Goal: Task Accomplishment & Management: Use online tool/utility

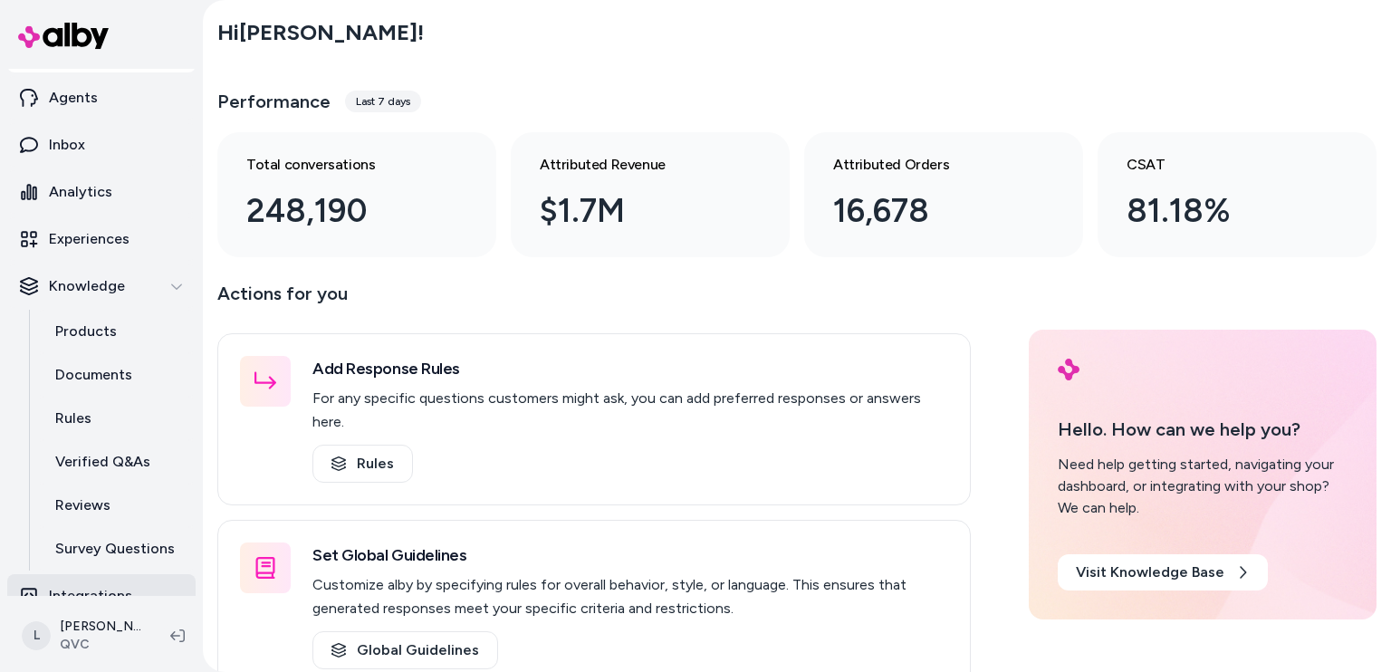
scroll to position [62, 0]
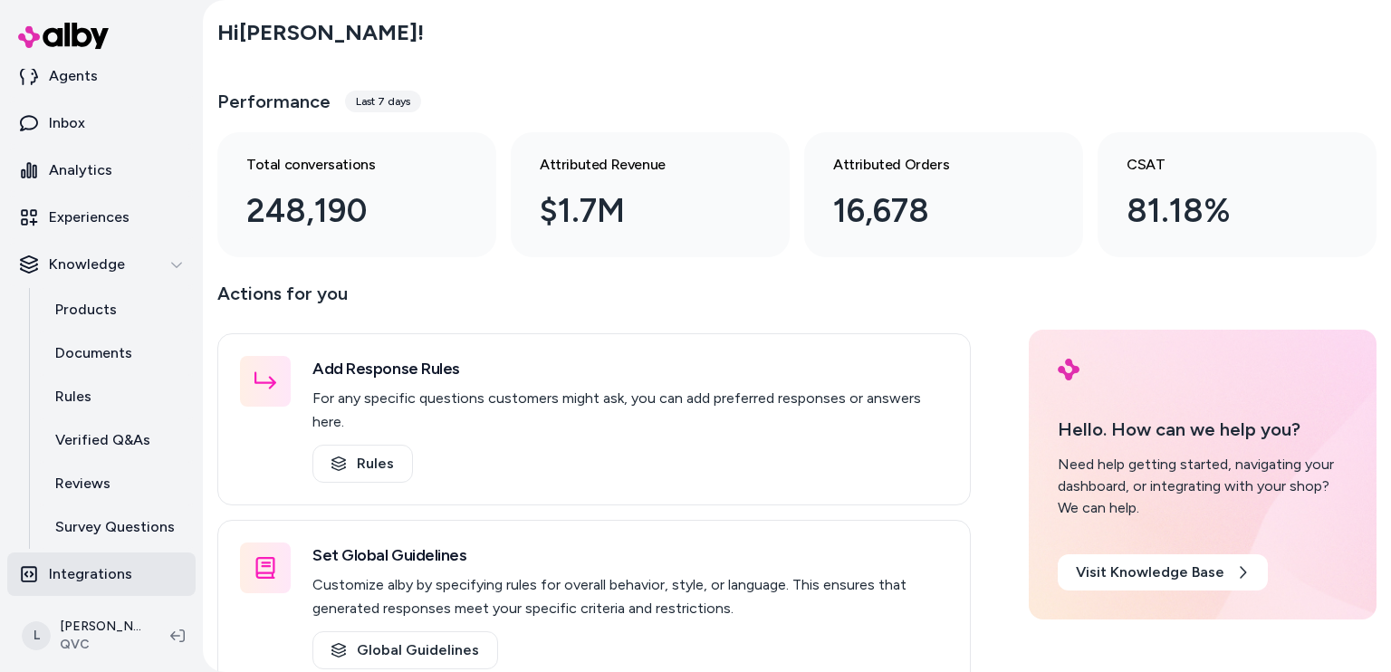
click at [29, 583] on link "Integrations" at bounding box center [101, 573] width 188 height 43
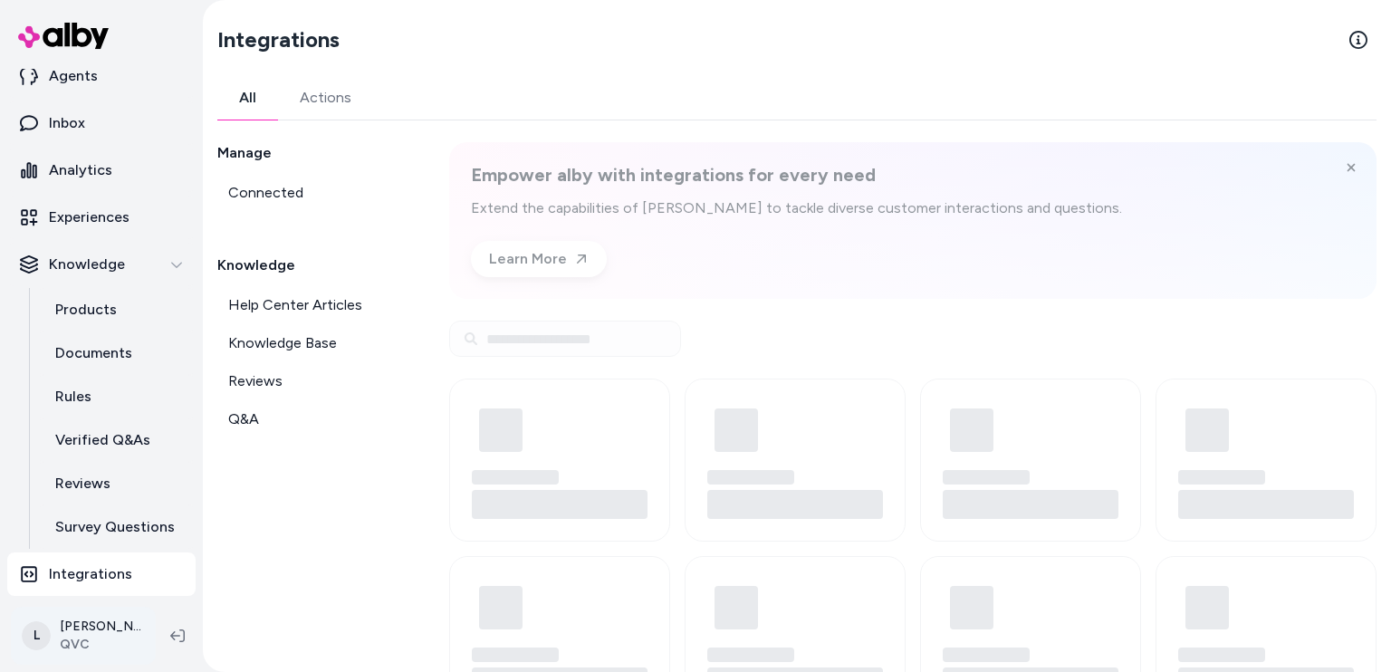
click at [32, 631] on html "Home Agents Inbox Analytics Experiences Knowledge Products Documents Rules Veri…" at bounding box center [695, 336] width 1391 height 672
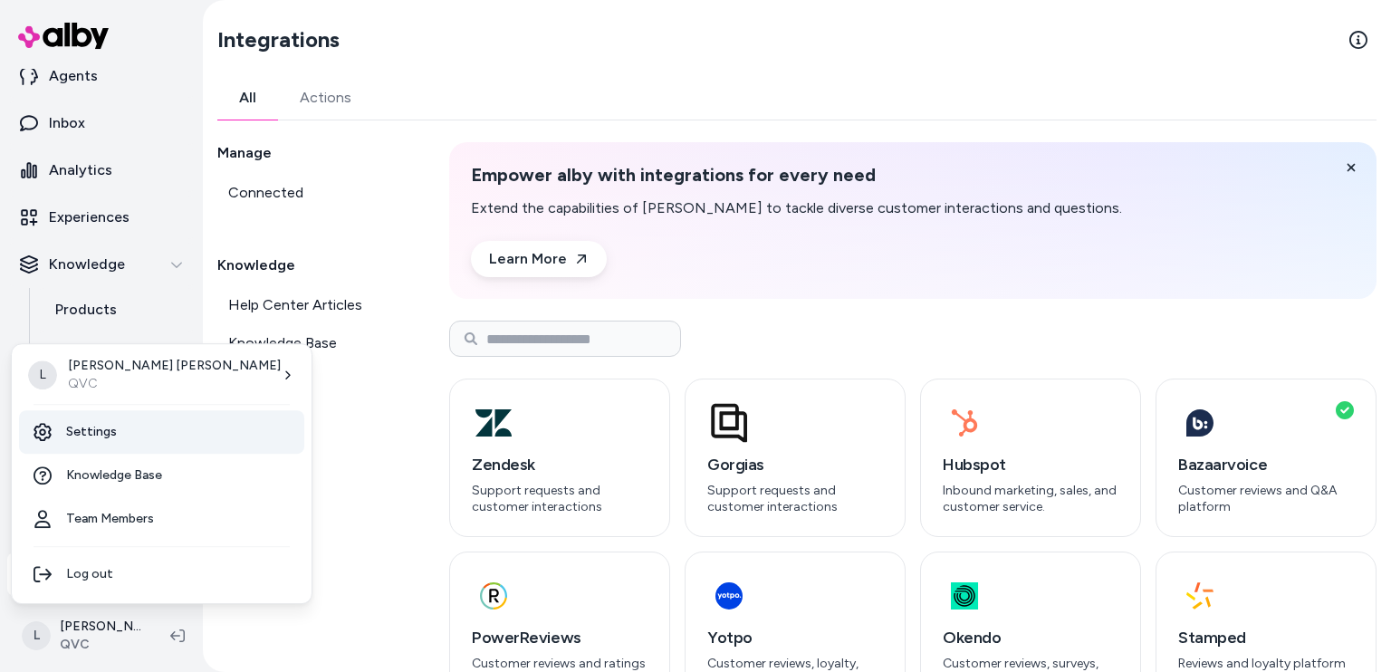
click at [118, 437] on link "Settings" at bounding box center [161, 431] width 285 height 43
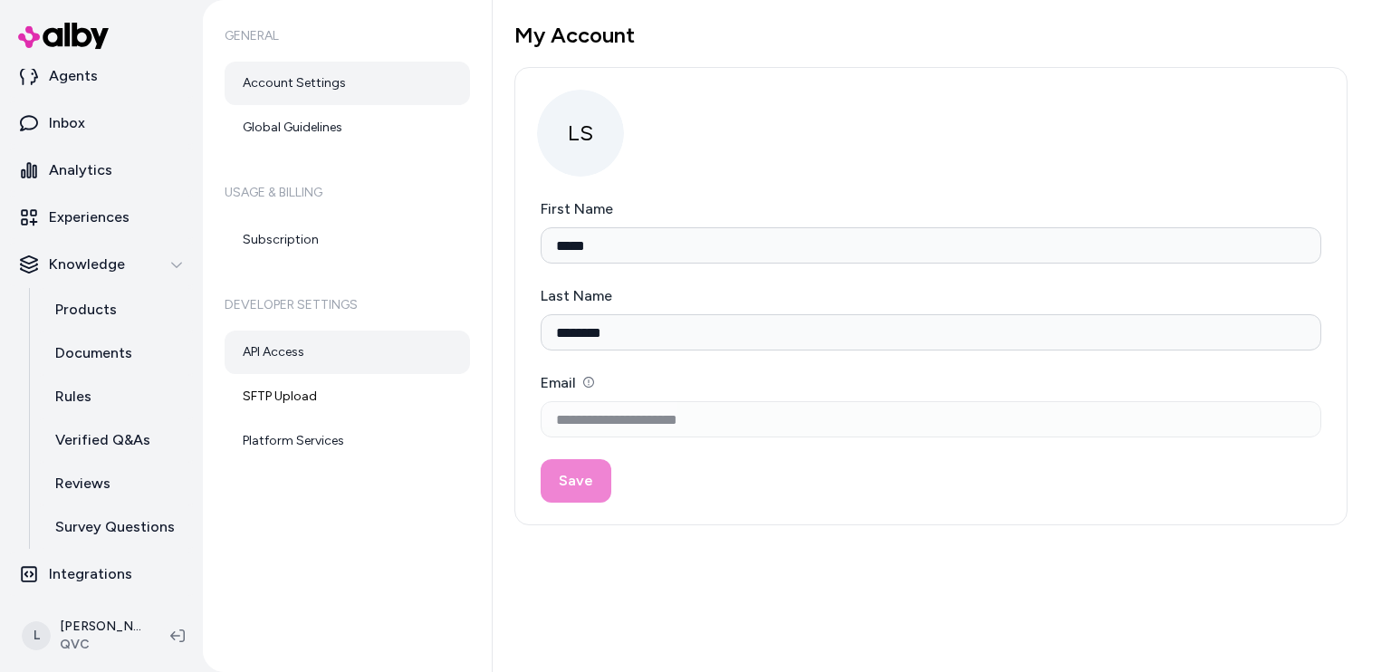
click at [281, 365] on link "API Access" at bounding box center [347, 351] width 245 height 43
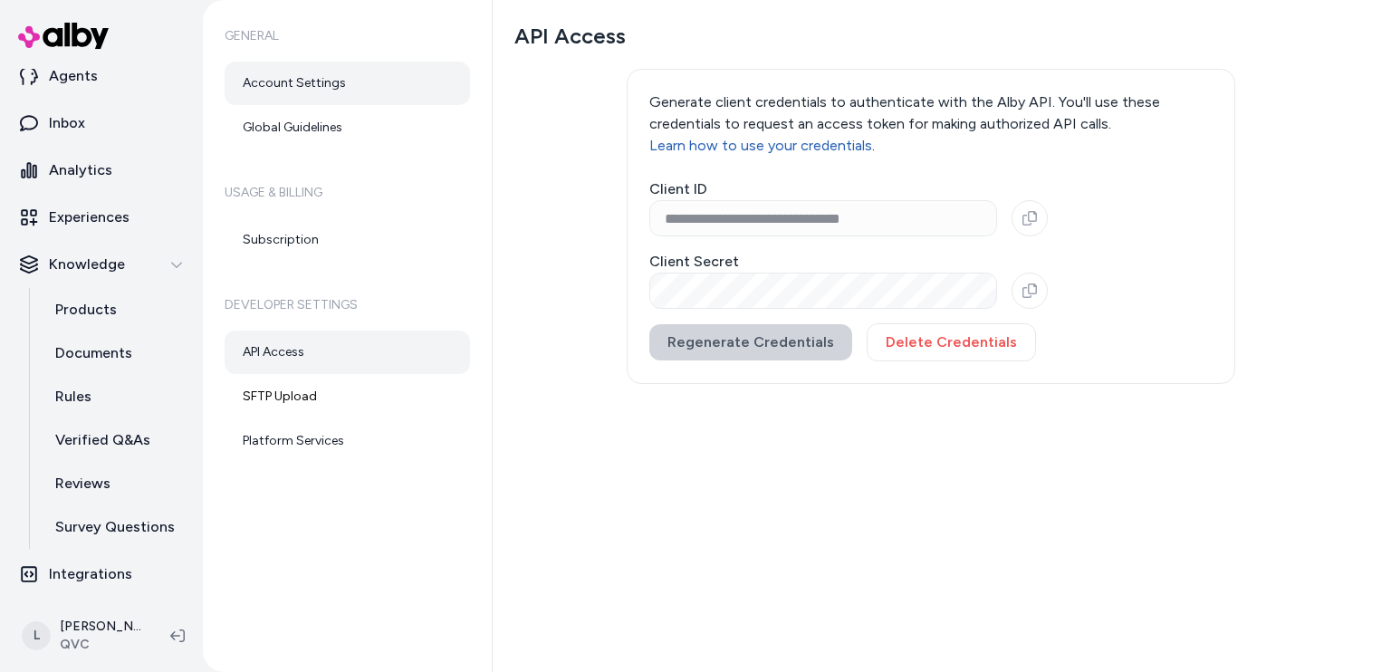
click at [295, 68] on link "Account Settings" at bounding box center [347, 83] width 245 height 43
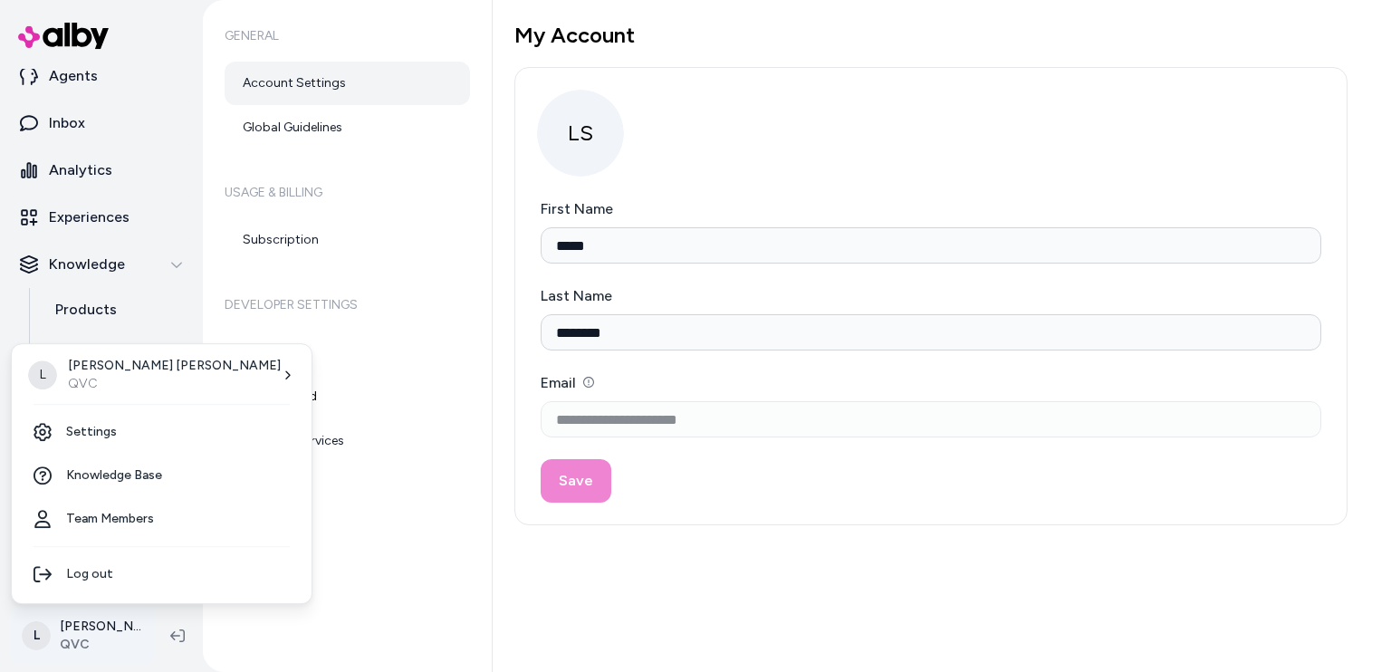
click at [45, 633] on html "**********" at bounding box center [695, 336] width 1391 height 672
click at [112, 439] on link "Settings" at bounding box center [161, 431] width 285 height 43
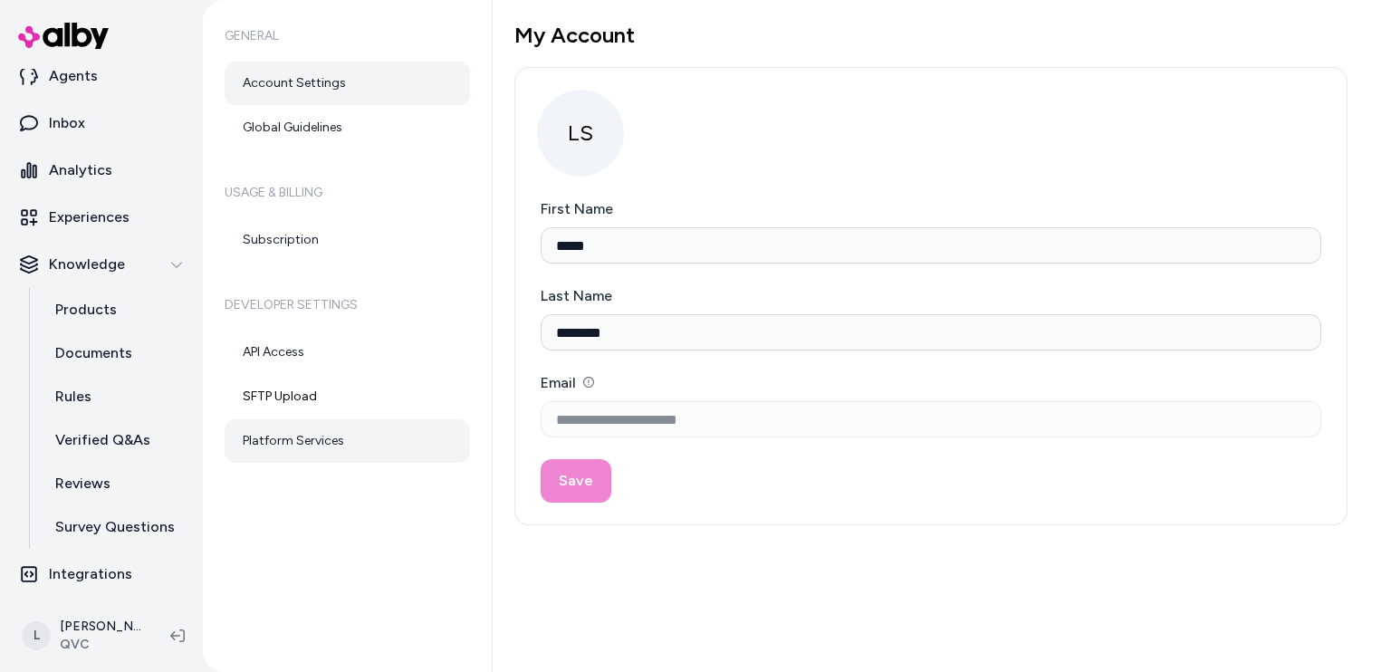
click at [279, 444] on link "Platform Services" at bounding box center [347, 440] width 245 height 43
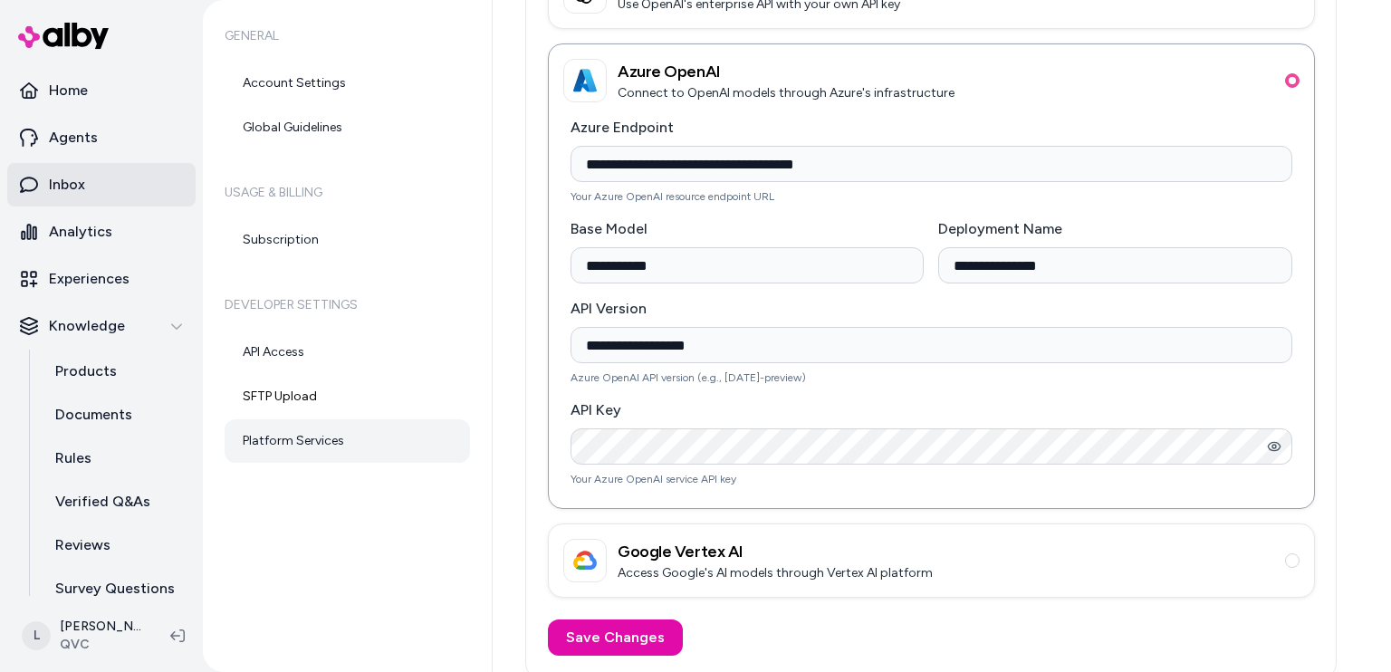
click at [90, 165] on link "Inbox" at bounding box center [101, 184] width 188 height 43
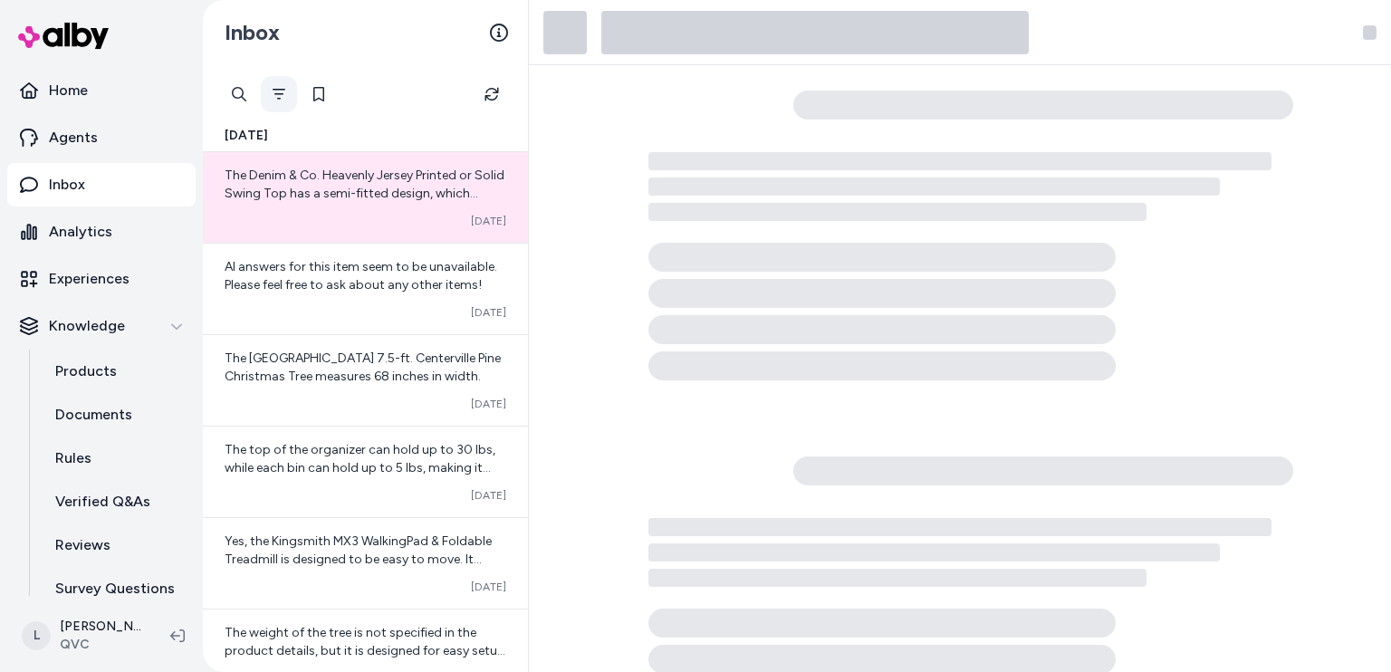
click at [269, 91] on button "Filter" at bounding box center [279, 94] width 36 height 36
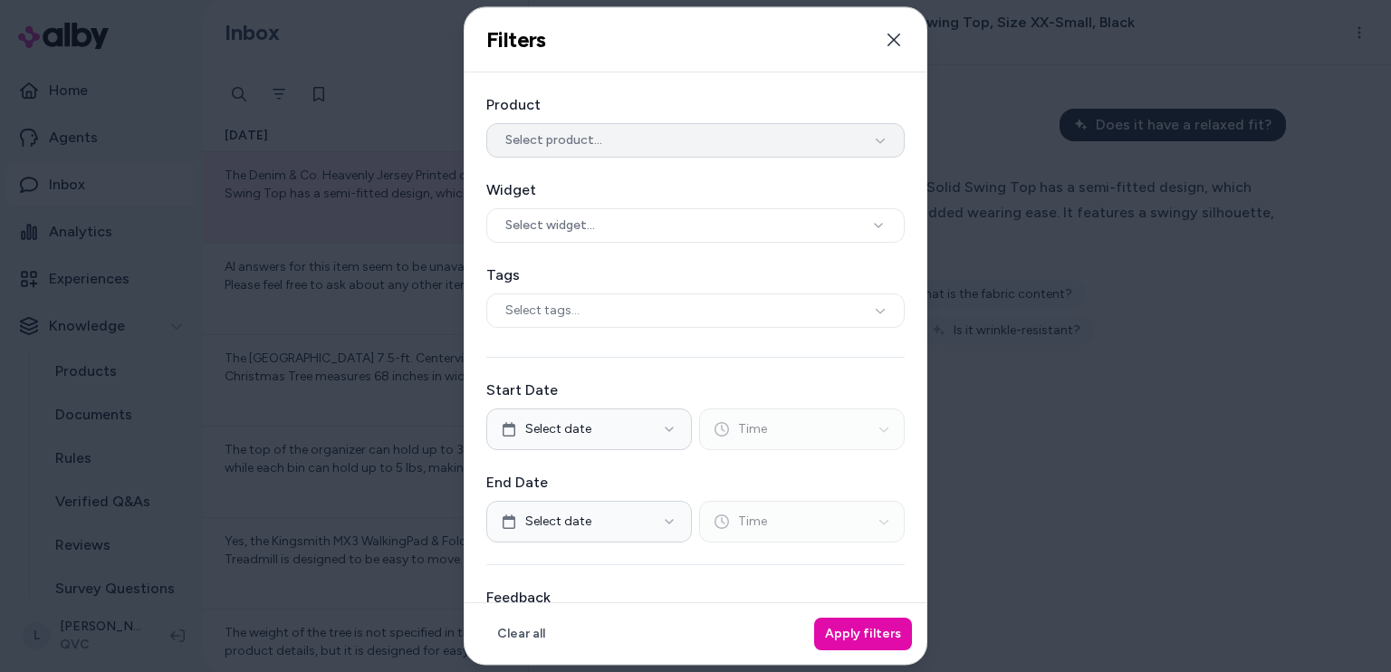
click at [579, 139] on span "Select product..." at bounding box center [553, 140] width 97 height 18
click at [582, 187] on input "text" at bounding box center [702, 180] width 364 height 36
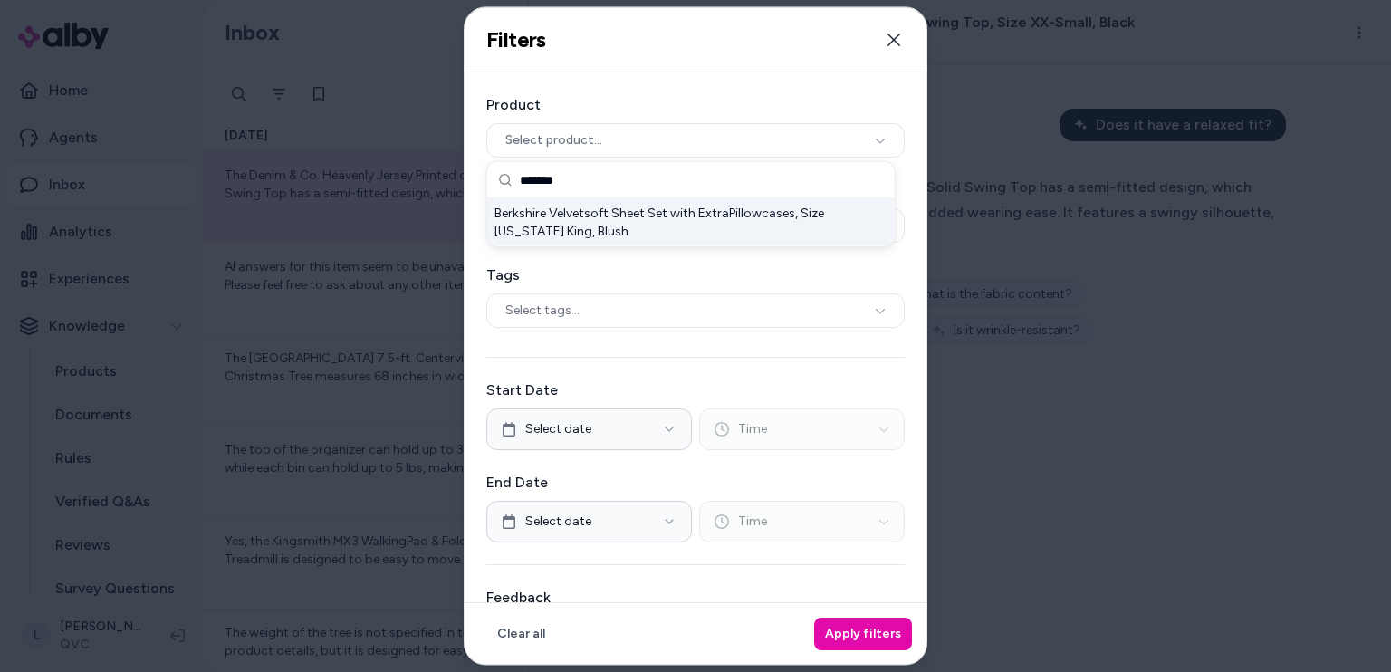
type input "*******"
click at [629, 227] on div "Berkshire Velvetsoft Sheet Set with ExtraPillowcases, Size [US_STATE] King, Blu…" at bounding box center [690, 222] width 407 height 47
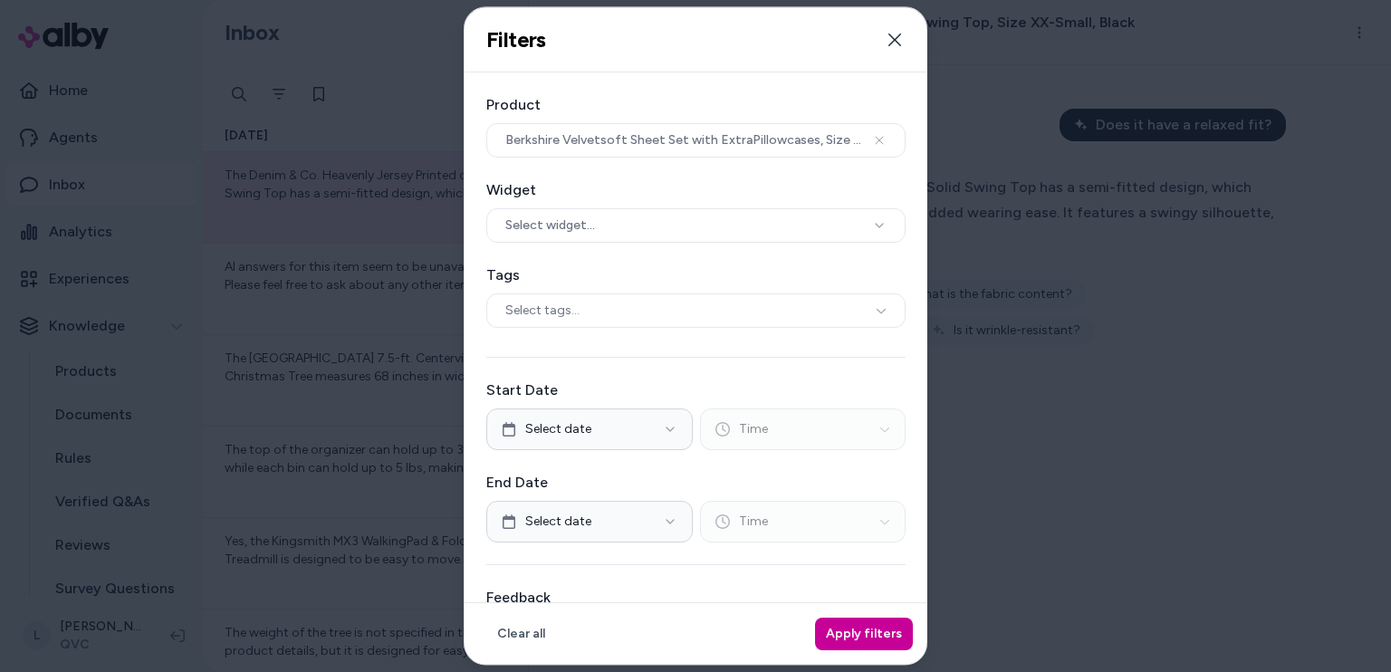
click at [858, 623] on button "Apply filters" at bounding box center [864, 633] width 98 height 33
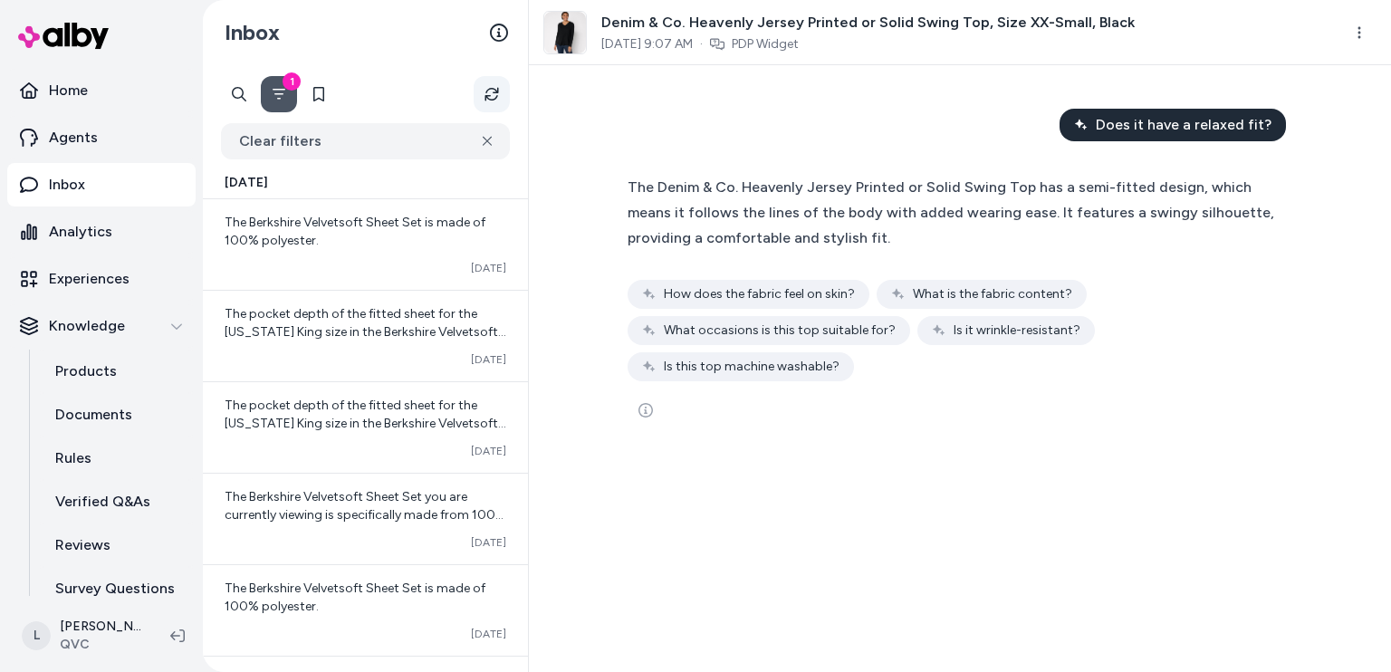
click at [493, 104] on button "Refresh" at bounding box center [492, 94] width 36 height 36
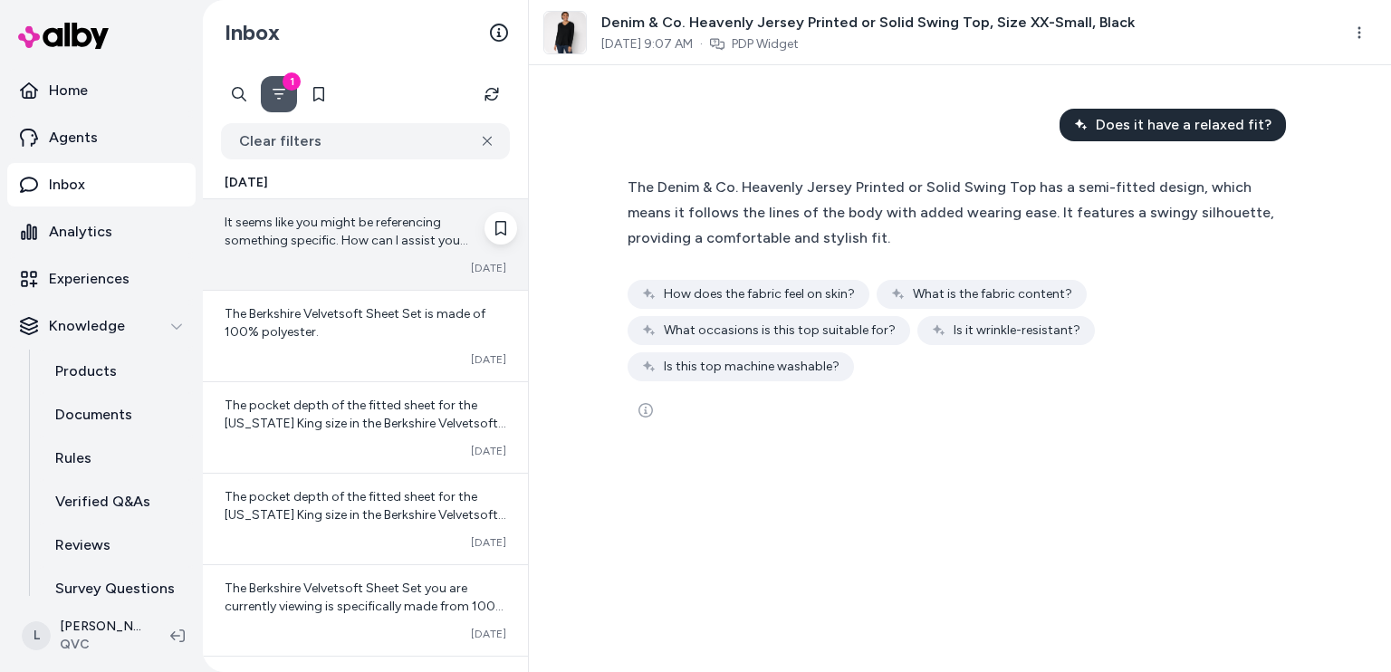
click at [385, 232] on div "It seems like you might be referencing something specific. How can I assist you…" at bounding box center [366, 232] width 282 height 36
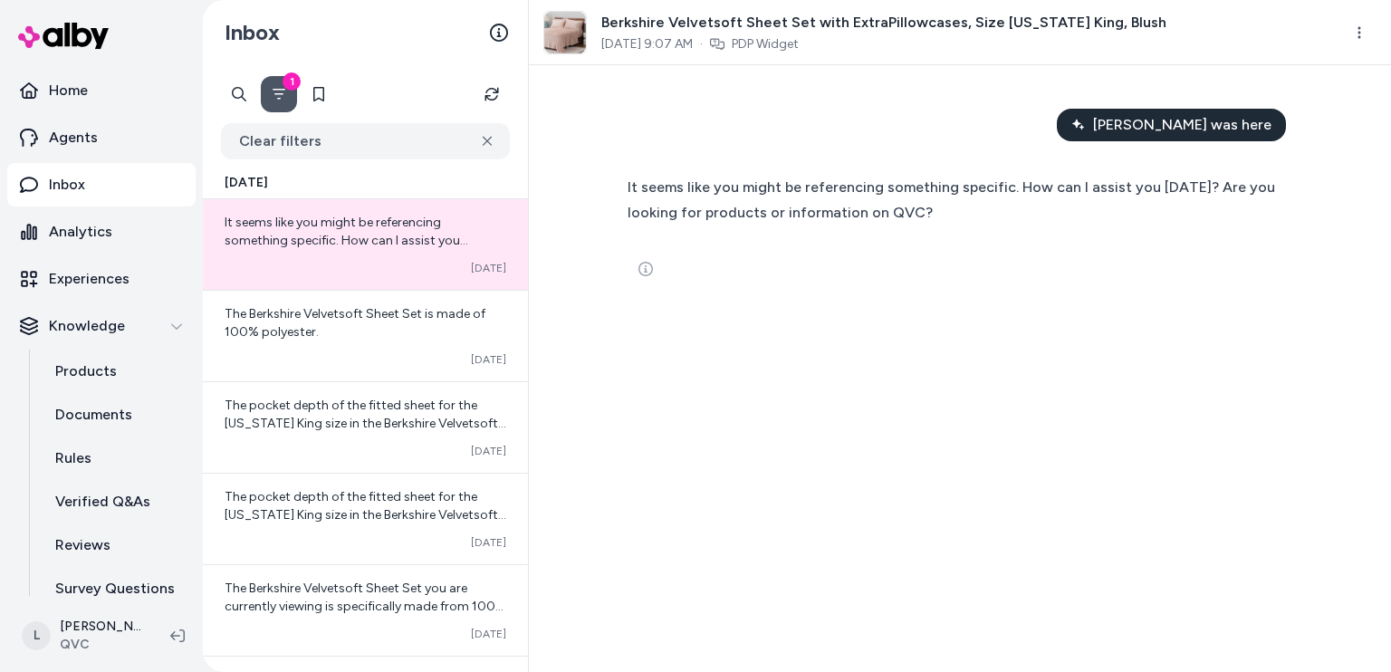
click at [272, 90] on icon "Filter" at bounding box center [279, 94] width 14 height 14
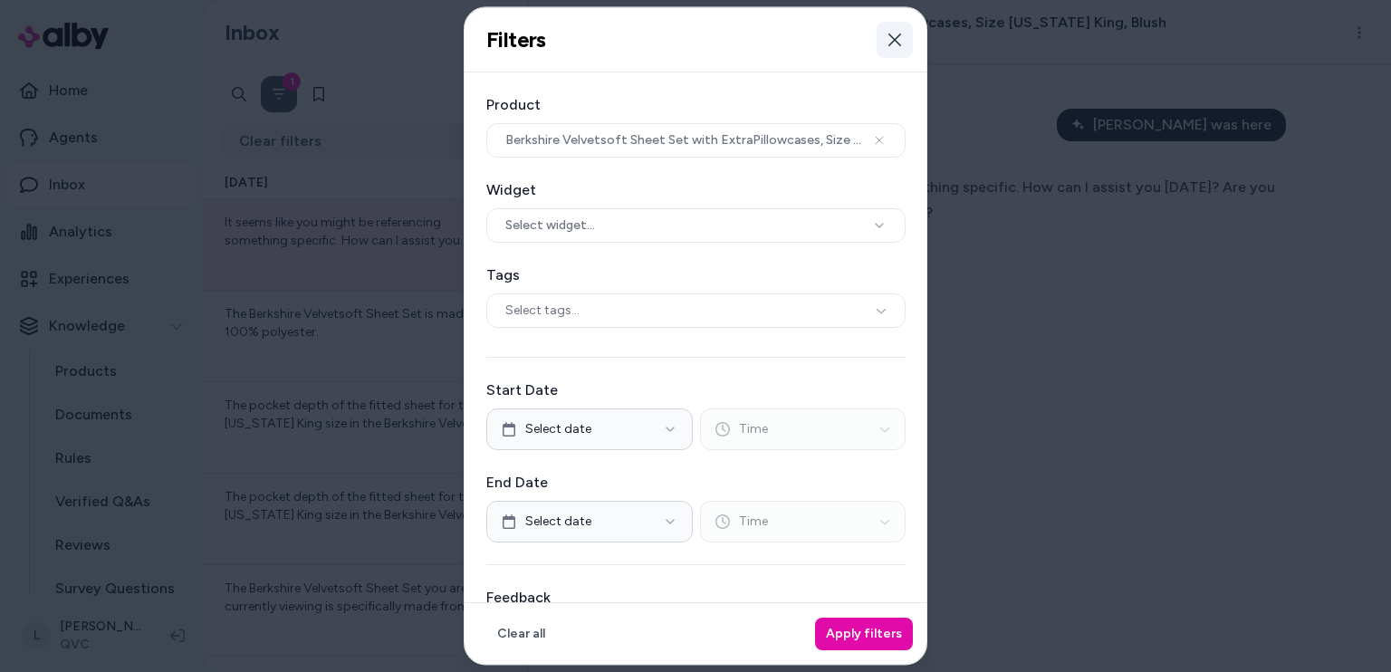
click at [887, 36] on icon "button" at bounding box center [894, 40] width 14 height 14
